Goal: Information Seeking & Learning: Learn about a topic

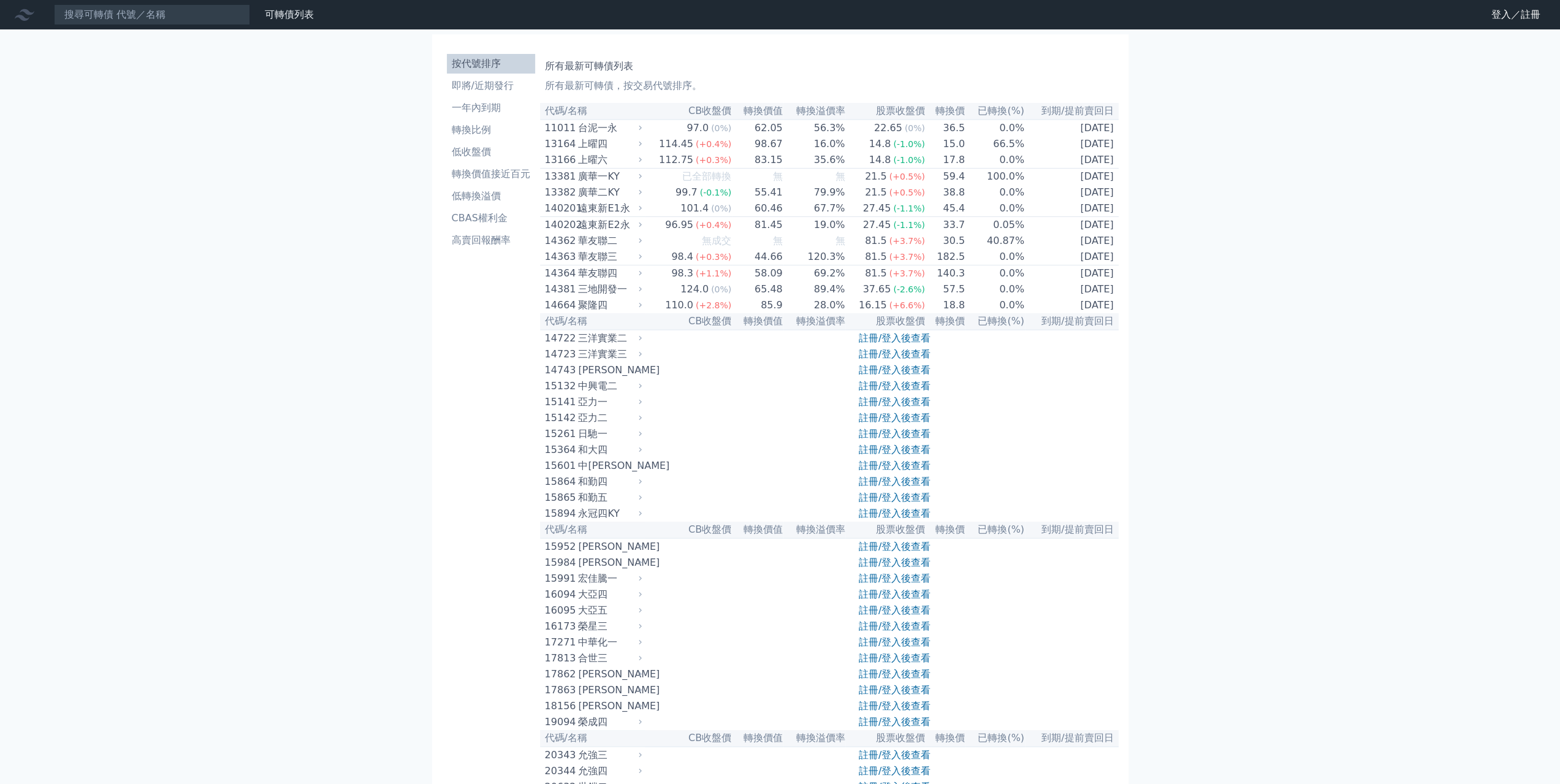
drag, startPoint x: 514, startPoint y: 259, endPoint x: 508, endPoint y: 265, distance: 8.5
drag, startPoint x: 523, startPoint y: 351, endPoint x: 1237, endPoint y: 457, distance: 721.8
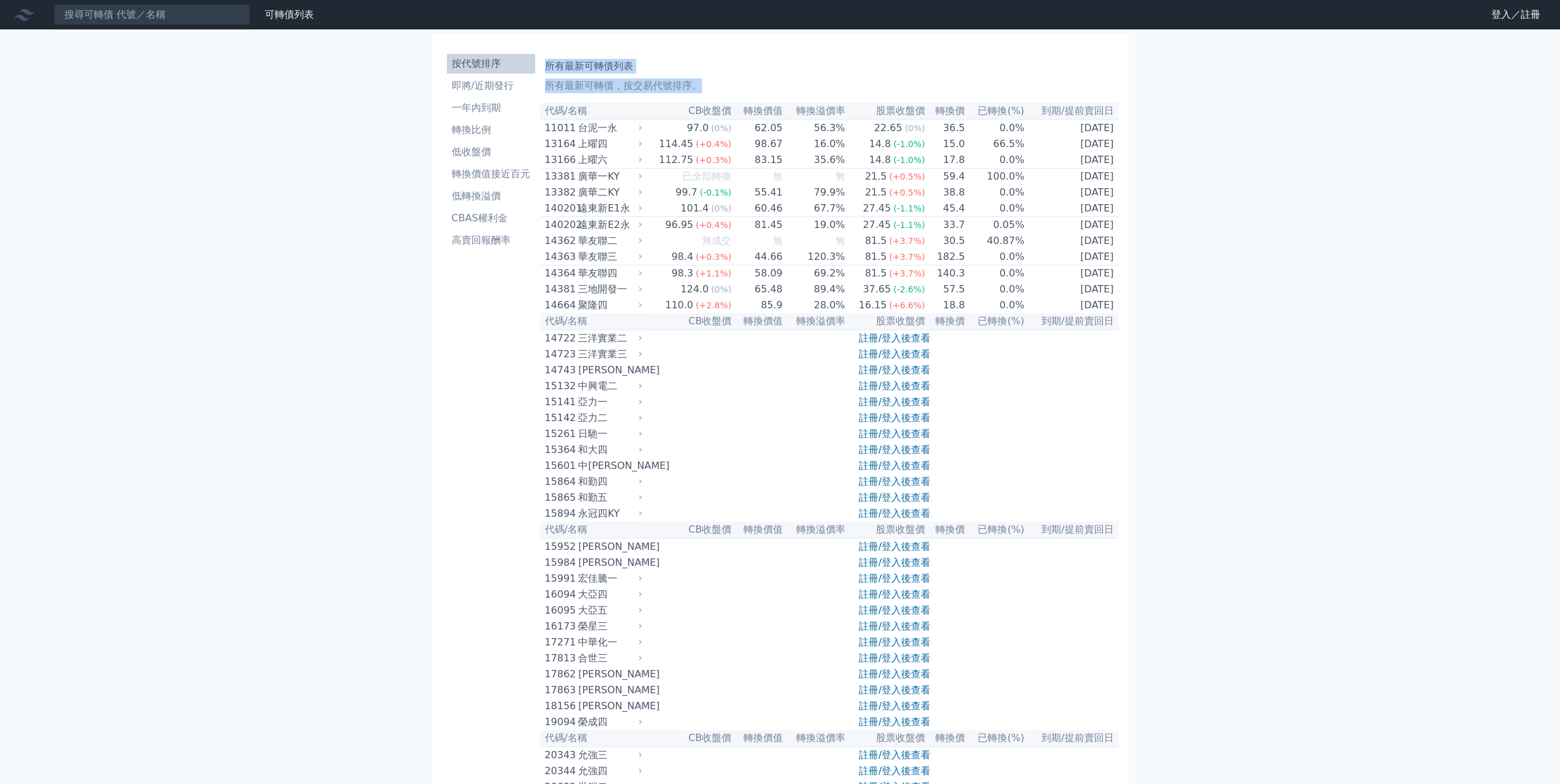
drag, startPoint x: 496, startPoint y: 367, endPoint x: 1298, endPoint y: 409, distance: 803.1
drag, startPoint x: 434, startPoint y: 55, endPoint x: 1112, endPoint y: 321, distance: 728.3
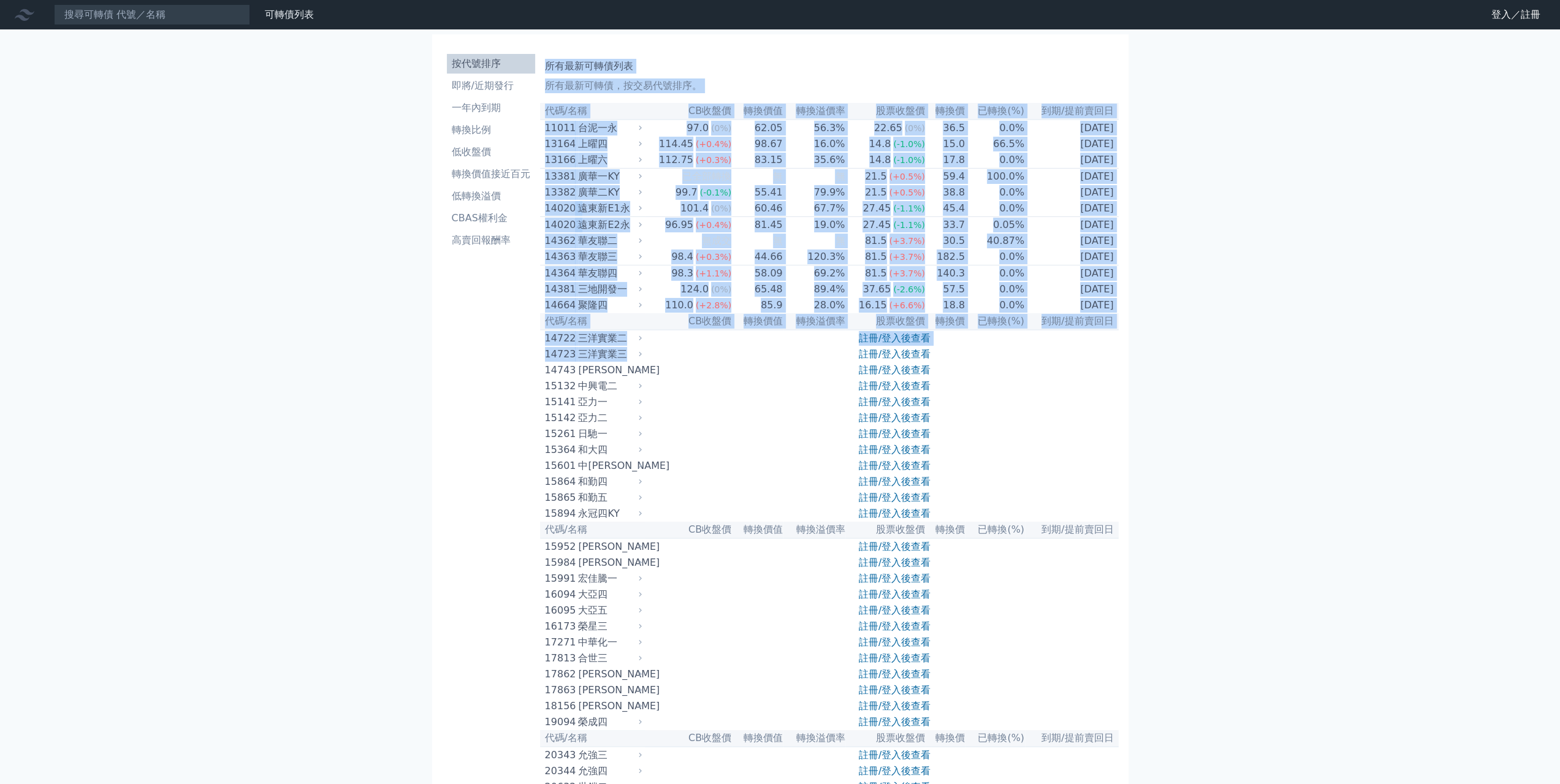
drag, startPoint x: 526, startPoint y: 361, endPoint x: 1113, endPoint y: 380, distance: 587.3
